Goal: Check status: Check status

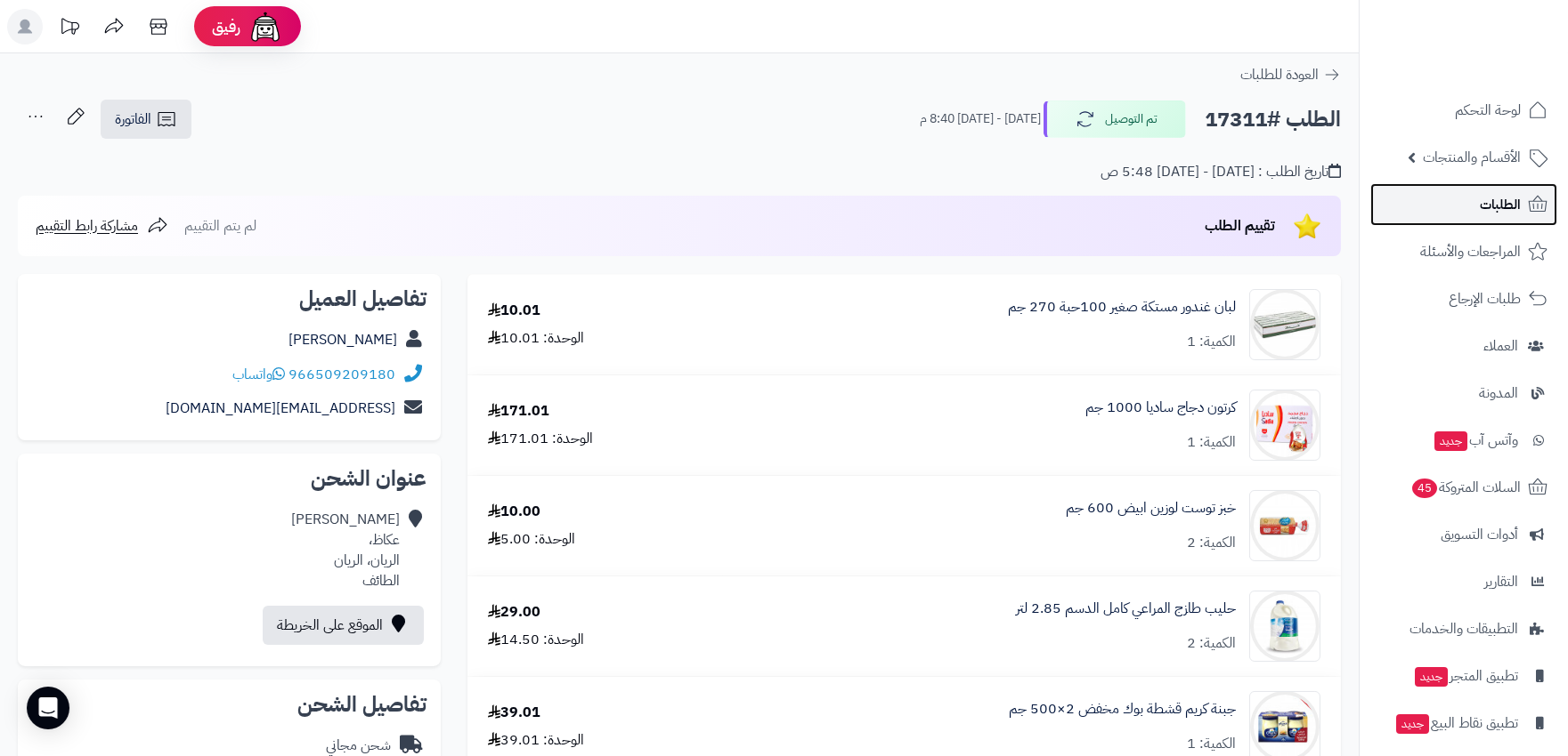
click at [1506, 203] on span "الطلبات" at bounding box center [1500, 204] width 41 height 25
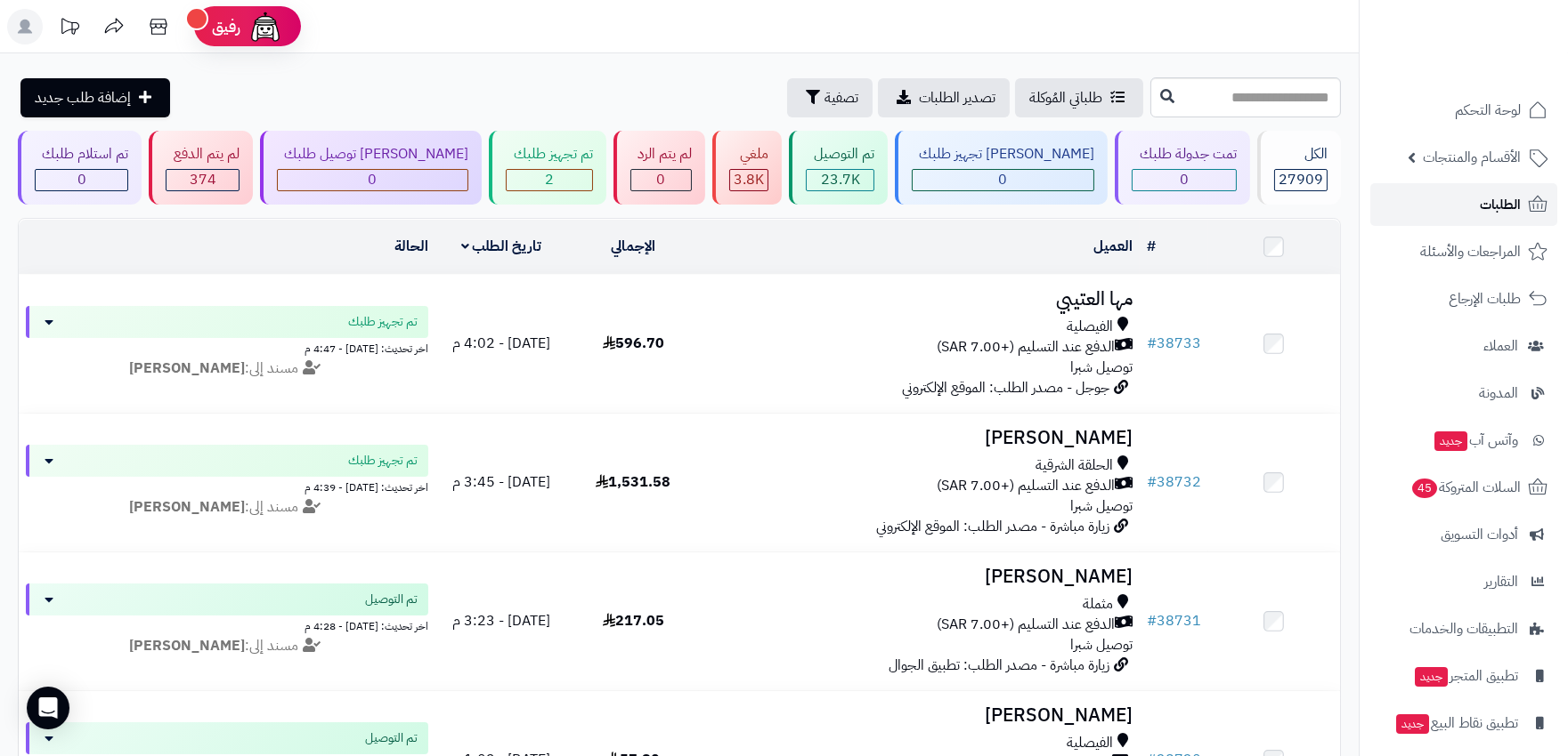
click at [1491, 200] on span "الطلبات" at bounding box center [1500, 204] width 41 height 25
